Goal: Transaction & Acquisition: Purchase product/service

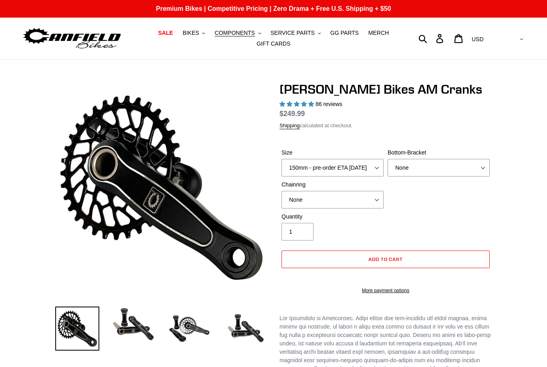
select select "highest-rating"
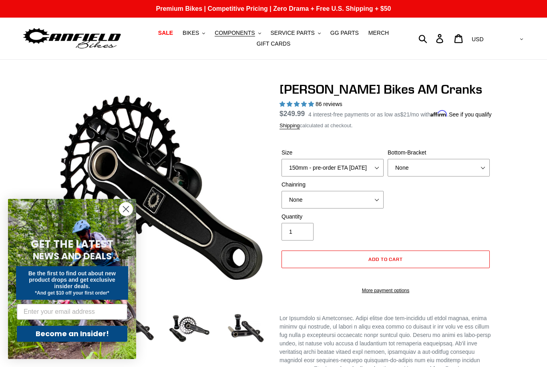
click at [128, 212] on circle "Close dialog" at bounding box center [125, 209] width 13 height 13
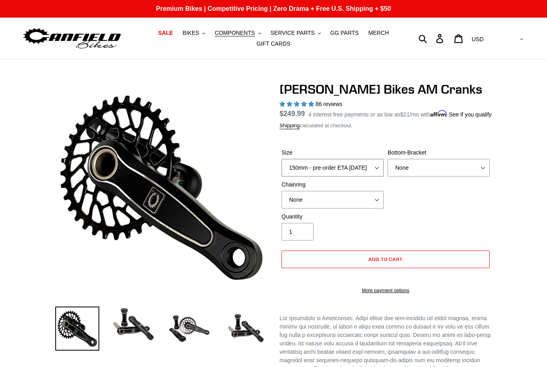
click at [361, 177] on select "150mm - pre-order ETA 9/30/25 155mm - pre-order ETA 9/30/25 160mm - pre-order E…" at bounding box center [332, 168] width 102 height 18
select select "155mm - pre-order ETA 9/30/25"
click at [430, 177] on select "None BSA Threaded 68/73mm Press Fit PF92" at bounding box center [438, 168] width 102 height 18
select select "BSA Threaded 68/73mm"
click at [381, 209] on select "None 30t Round (Boost 148) 30t Oval (Boost 148) 32t Round (Boost 148) 32t Oval …" at bounding box center [332, 200] width 102 height 18
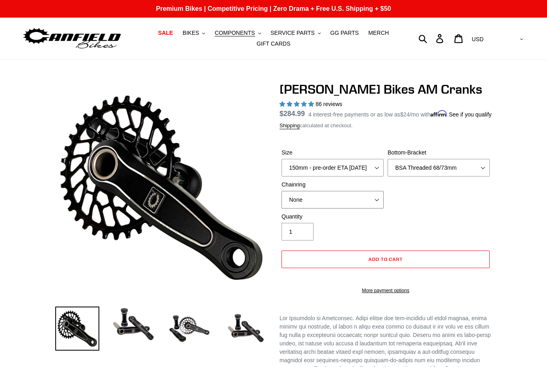
select select "30t Round (Boost 148)"
click at [375, 206] on select "None 30t Round (Boost 148) 30t Oval (Boost 148) 32t Round (Boost 148) 32t Oval …" at bounding box center [332, 200] width 102 height 18
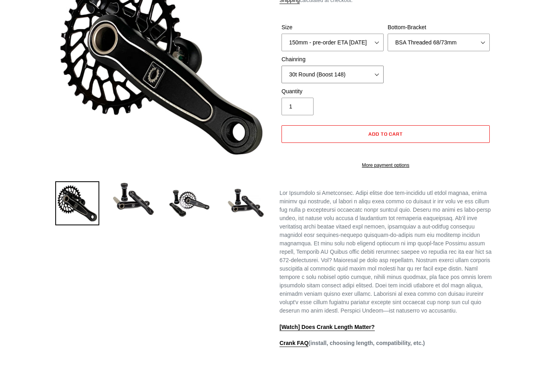
scroll to position [125, 0]
click at [132, 198] on img at bounding box center [133, 198] width 44 height 35
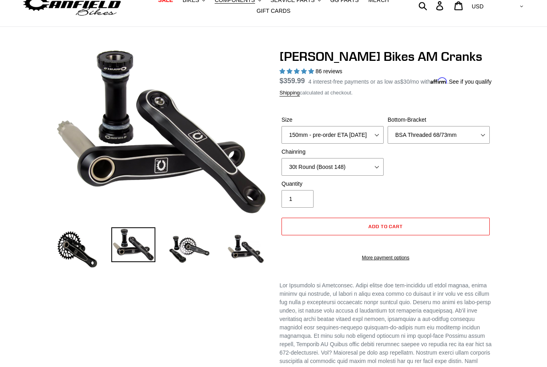
scroll to position [29, 0]
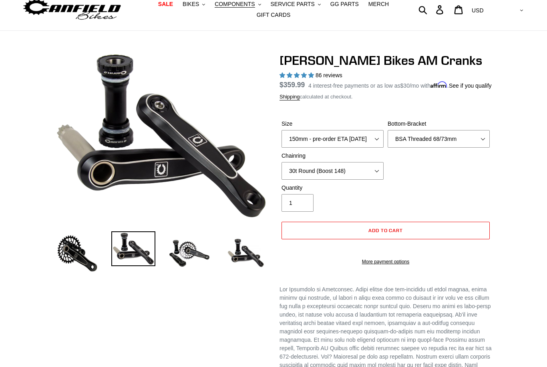
click at [195, 251] on img at bounding box center [189, 253] width 44 height 44
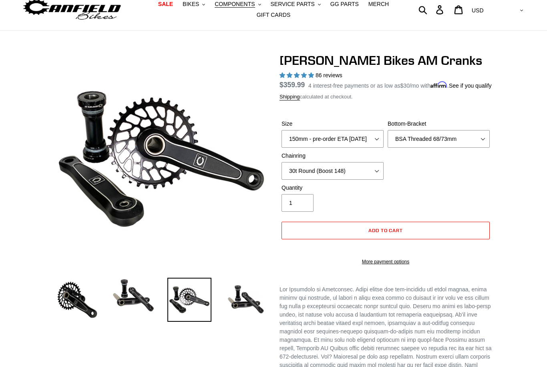
click at [255, 313] on img at bounding box center [245, 300] width 44 height 44
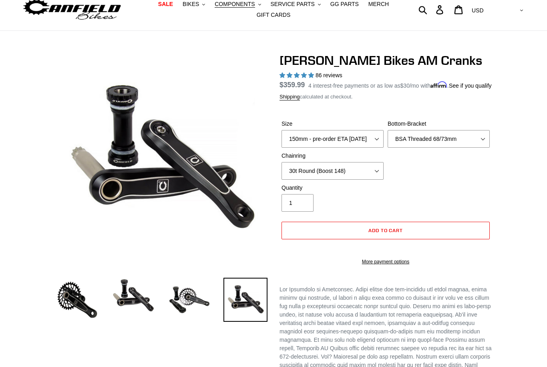
click at [80, 300] on img at bounding box center [77, 300] width 44 height 44
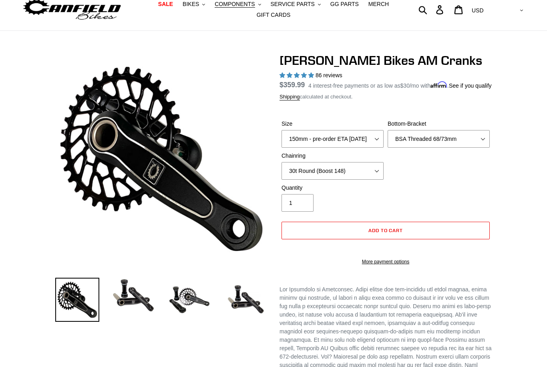
click at [134, 309] on img at bounding box center [133, 295] width 44 height 35
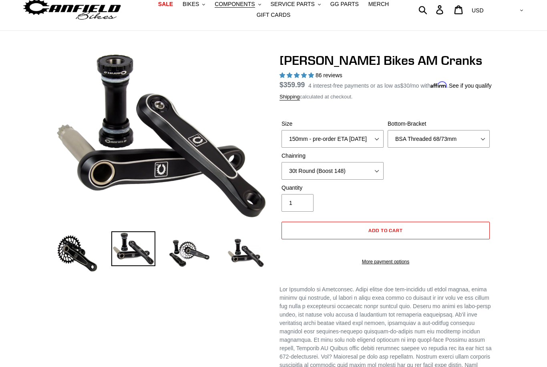
click at [195, 253] on img at bounding box center [189, 253] width 44 height 44
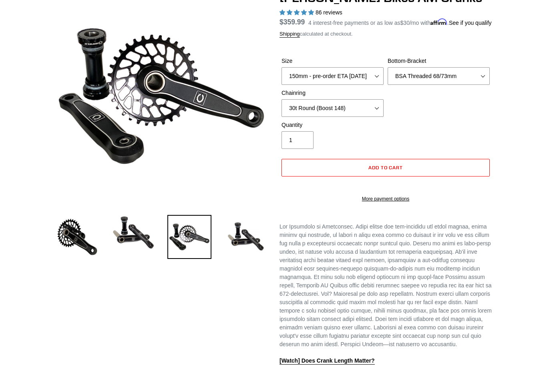
scroll to position [0, 0]
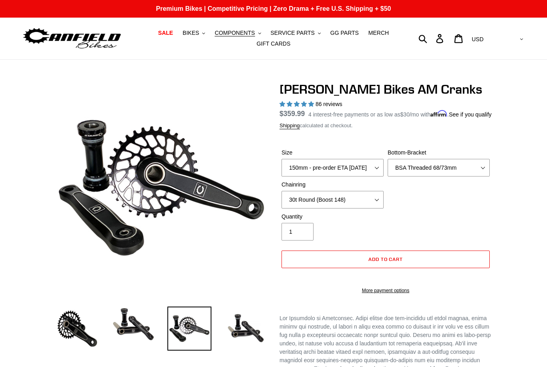
click at [252, 32] on span "COMPONENTS" at bounding box center [235, 33] width 40 height 7
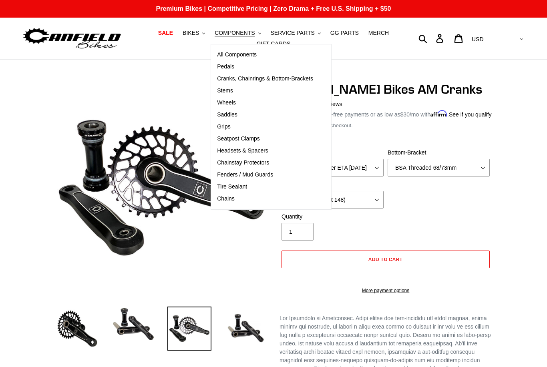
click at [285, 79] on span "Cranks, Chainrings & Bottom-Brackets" at bounding box center [265, 78] width 96 height 7
